Goal: Information Seeking & Learning: Learn about a topic

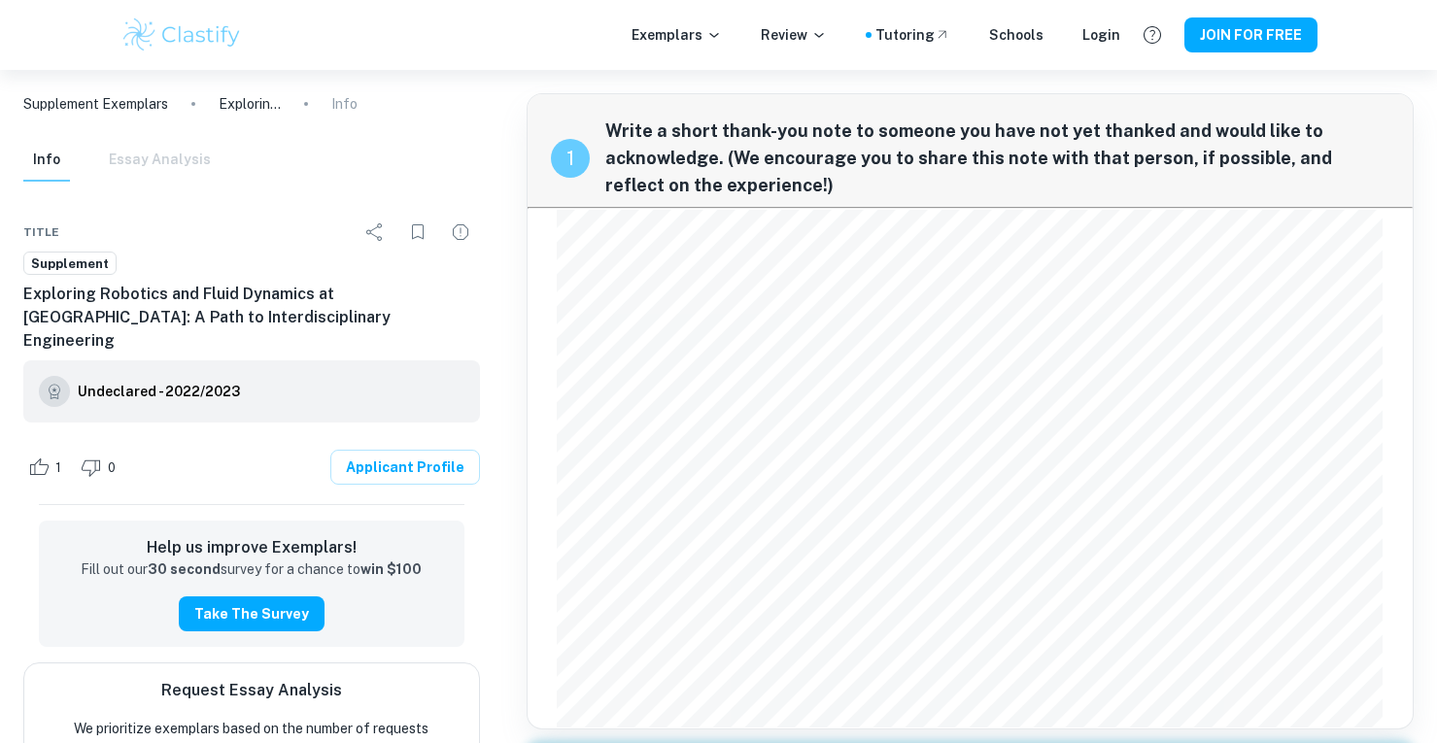
scroll to position [1865, 0]
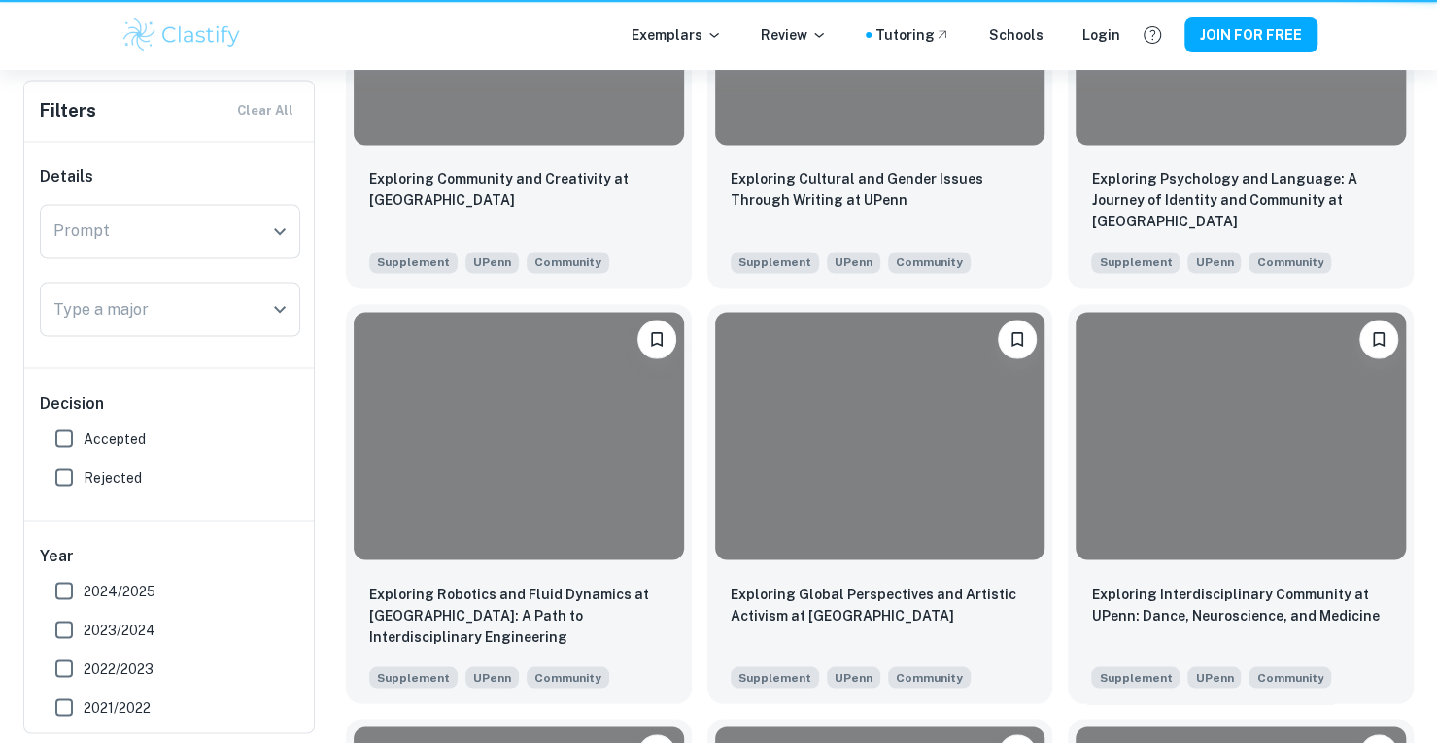
scroll to position [2193, 0]
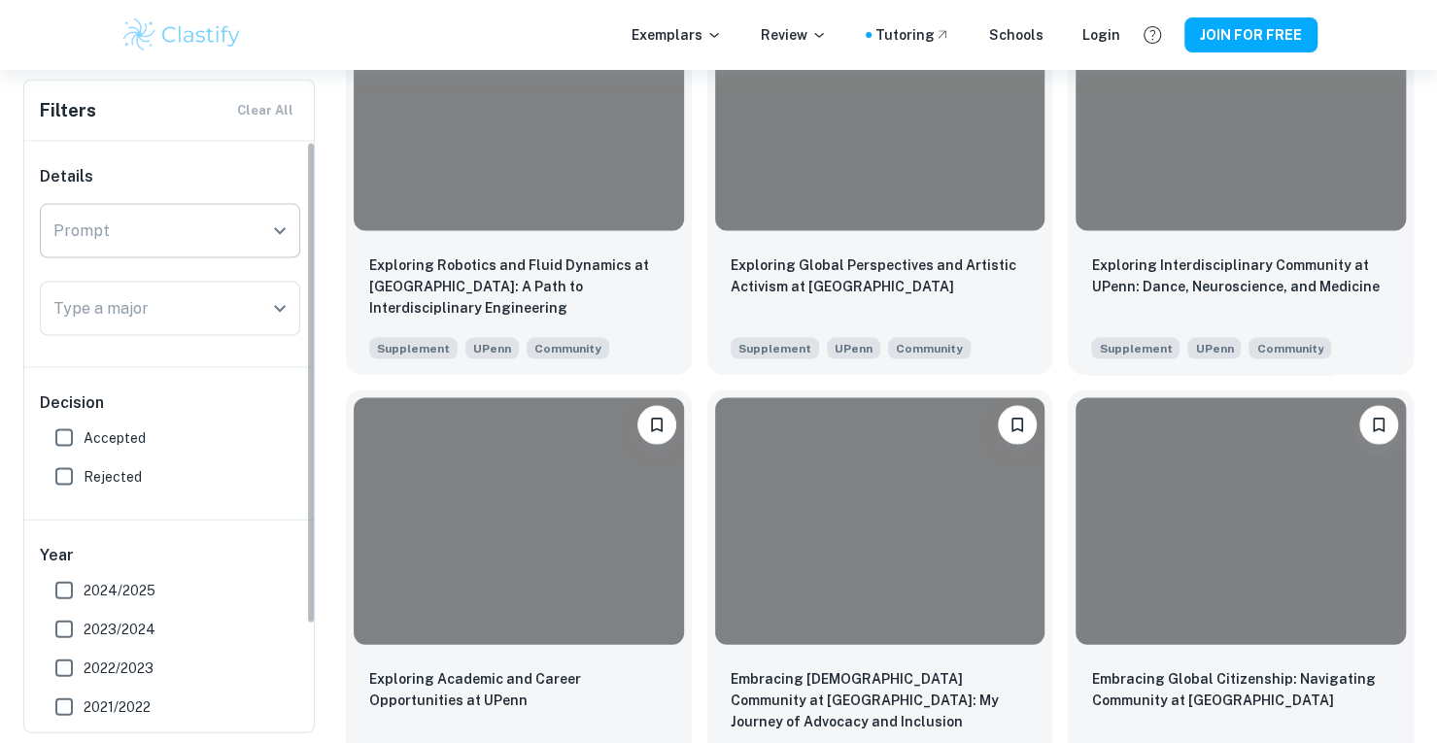
click at [243, 235] on input "Prompt" at bounding box center [156, 231] width 214 height 37
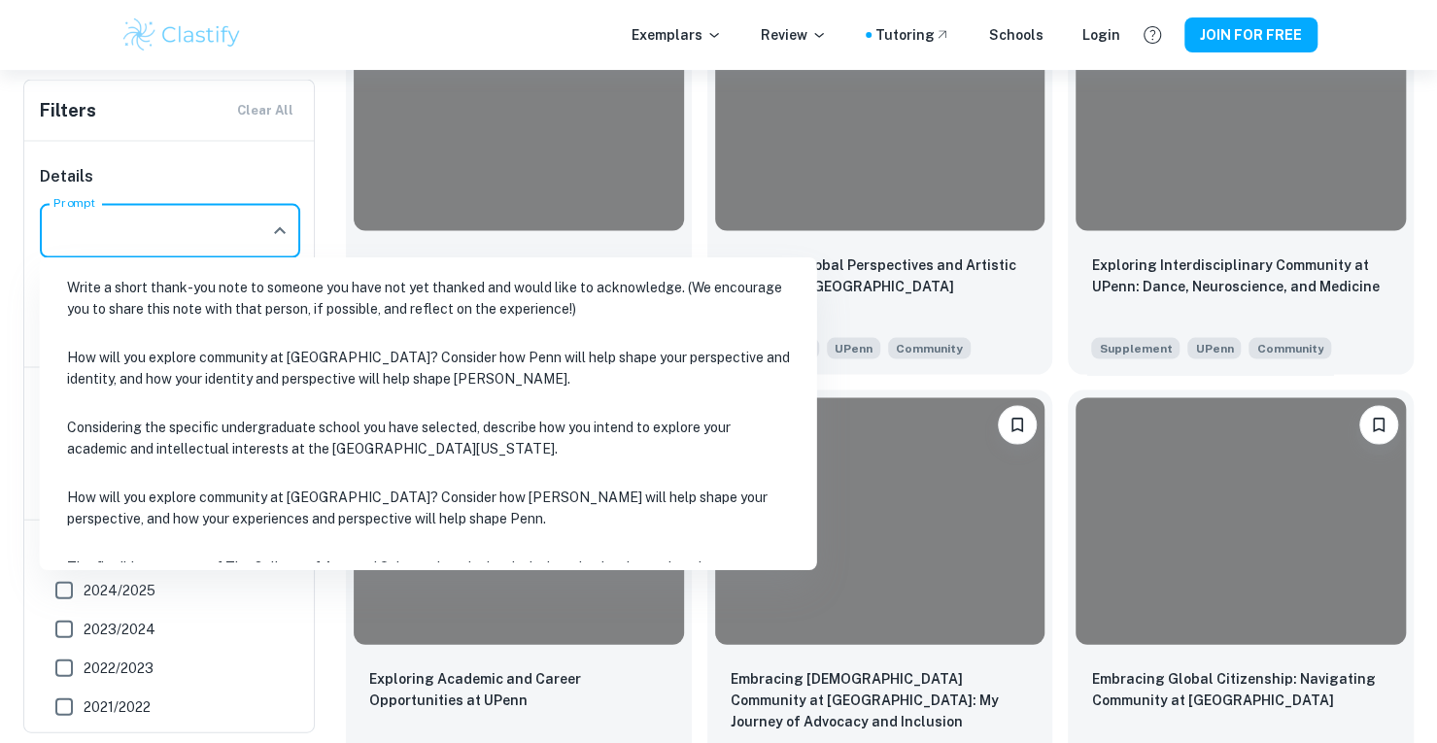
click at [235, 384] on li "How will you explore community at [GEOGRAPHIC_DATA]? Consider how Penn will hel…" at bounding box center [429, 368] width 762 height 66
type input "How will you explore community at [GEOGRAPHIC_DATA]? Consider how Penn will hel…"
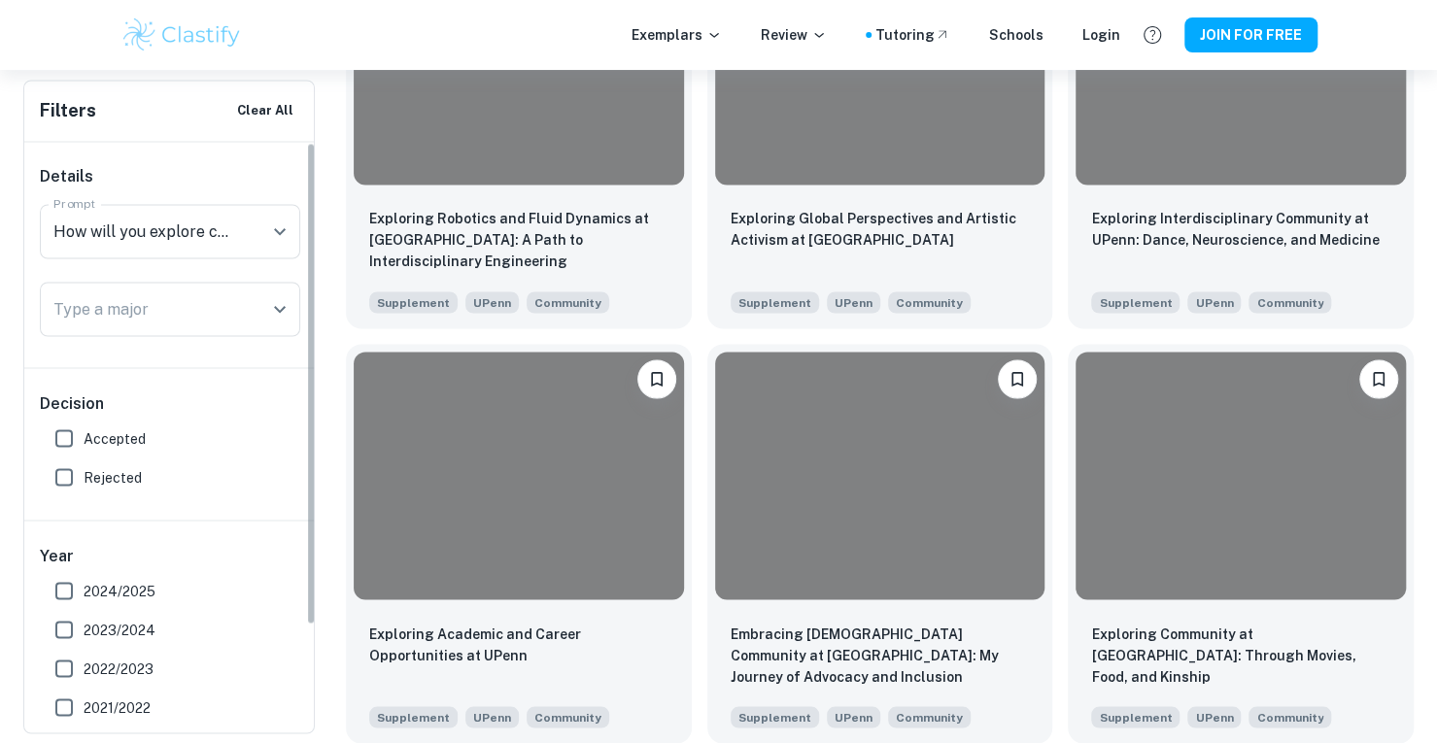
scroll to position [1875, 0]
click at [113, 438] on span "Accepted" at bounding box center [115, 437] width 62 height 21
click at [84, 438] on input "Accepted" at bounding box center [64, 438] width 39 height 39
checkbox input "true"
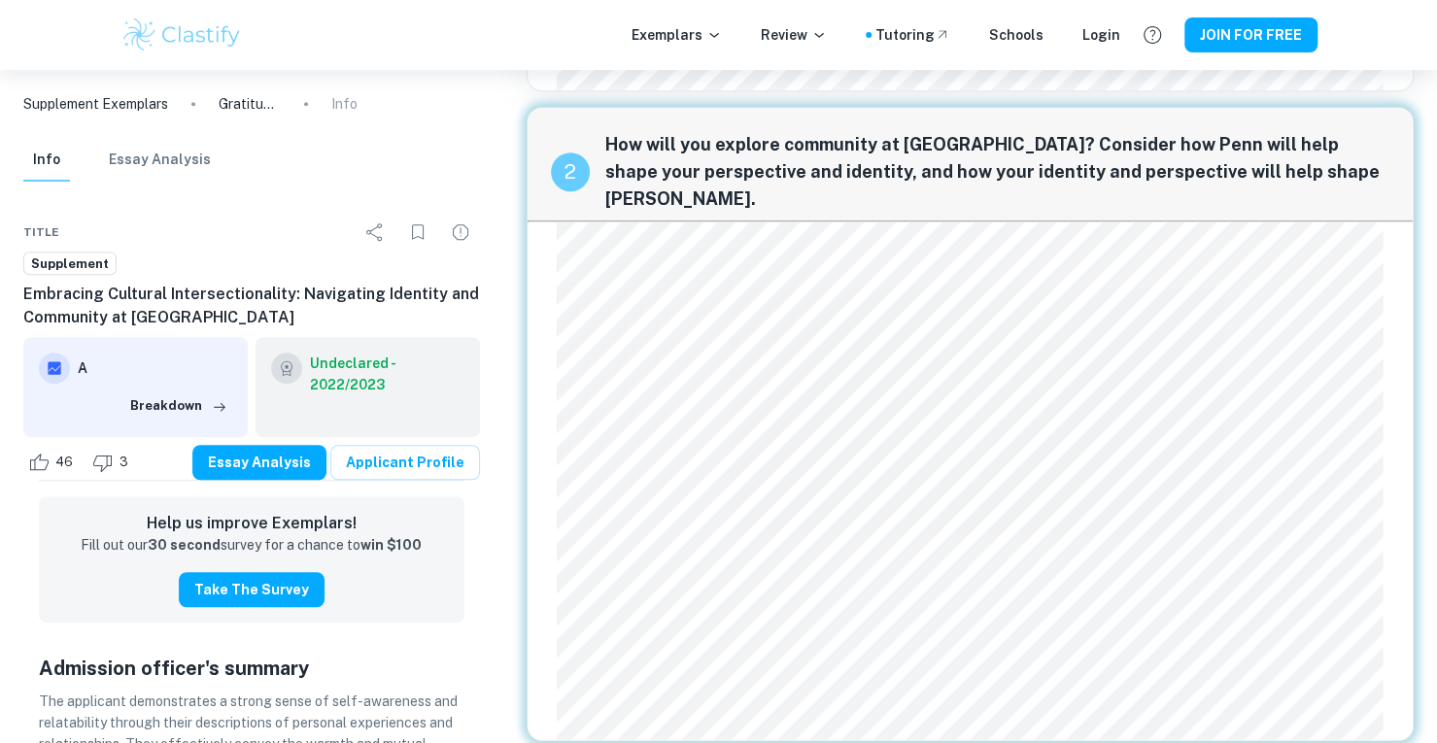
scroll to position [520, 0]
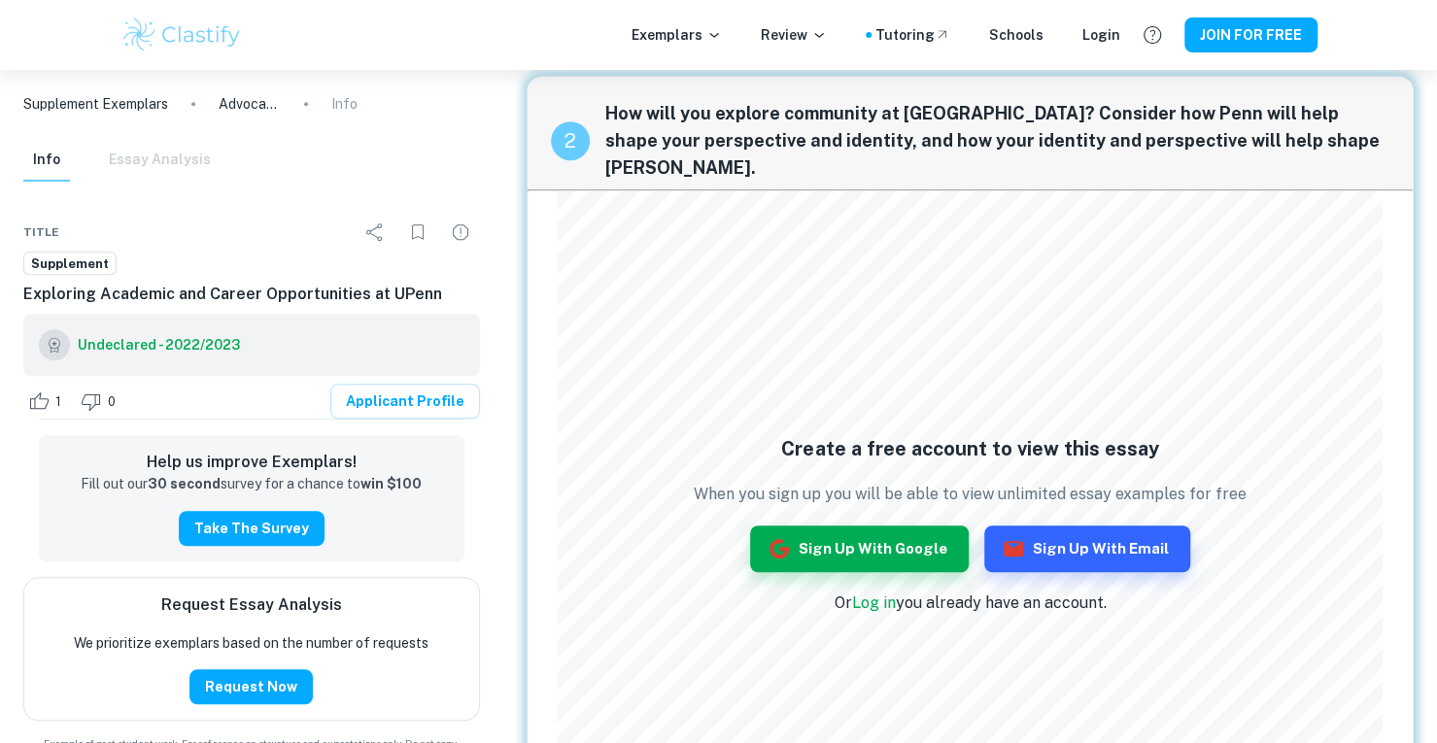
scroll to position [610, 0]
click at [863, 543] on button "Sign up with Google" at bounding box center [859, 548] width 219 height 47
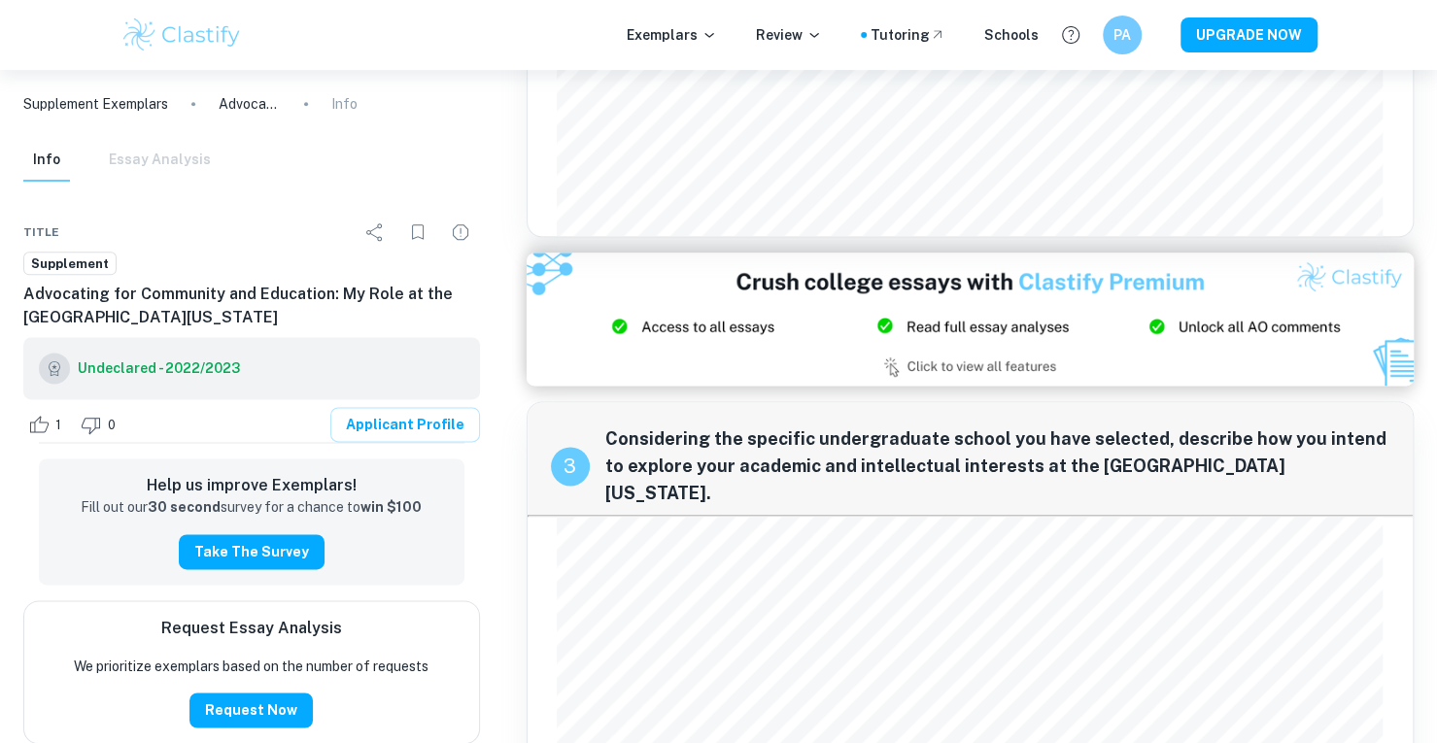
scroll to position [1491, 0]
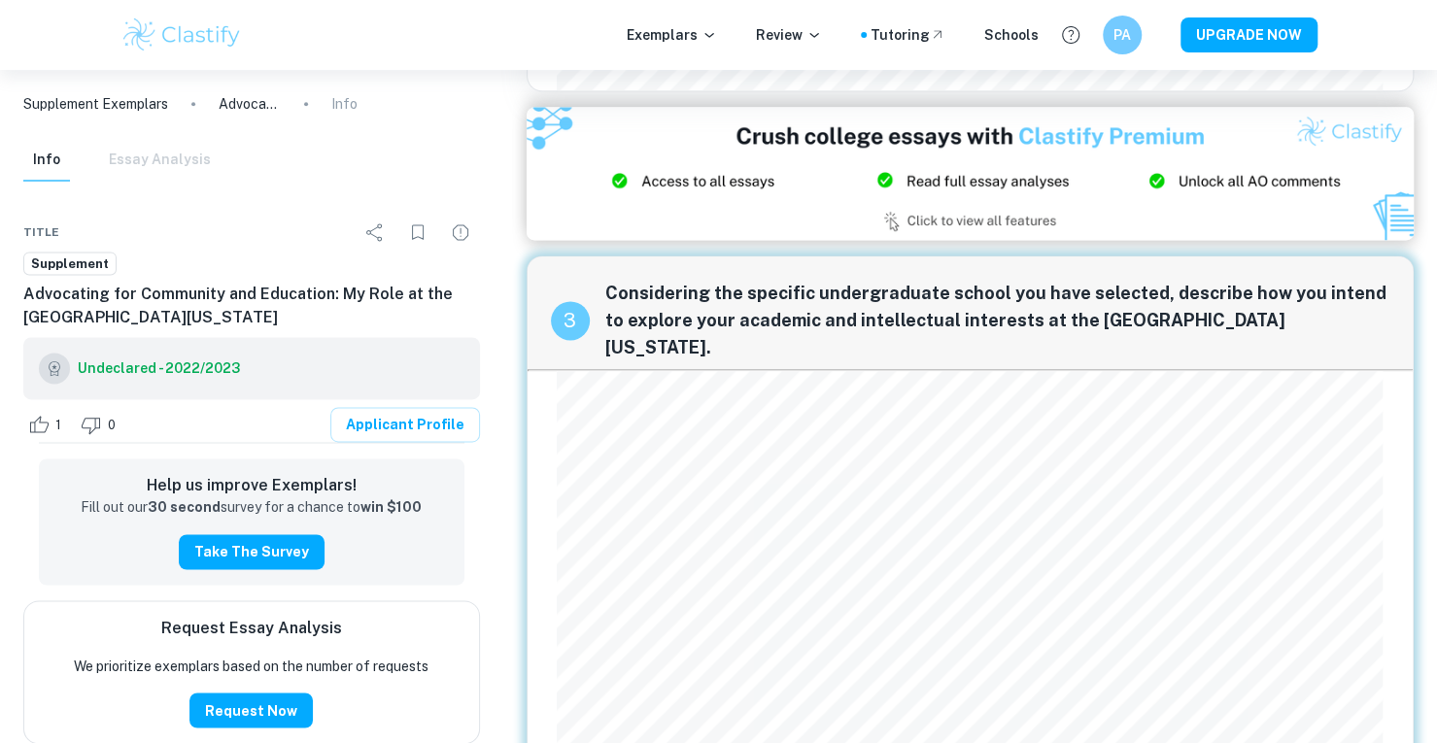
scroll to position [1457, 0]
